Goal: Check status: Check status

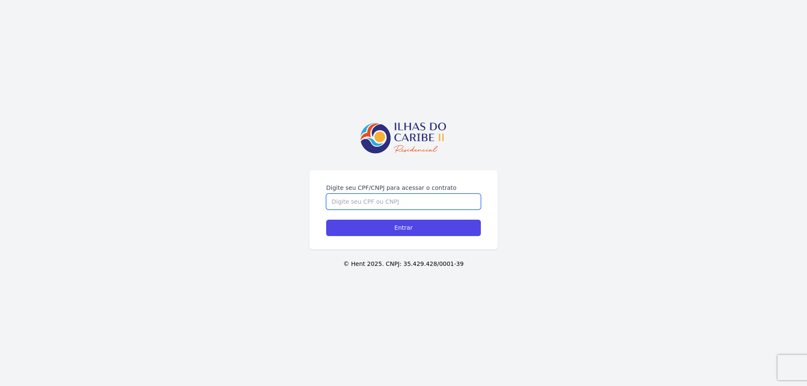
click at [386, 201] on input "Digite seu CPF/CNPJ para acessar o contrato" at bounding box center [403, 202] width 155 height 16
click at [388, 203] on input "09687968916" at bounding box center [403, 202] width 155 height 16
type input "06987965916"
click at [400, 234] on input "Entrar" at bounding box center [403, 228] width 155 height 16
